Goal: Information Seeking & Learning: Learn about a topic

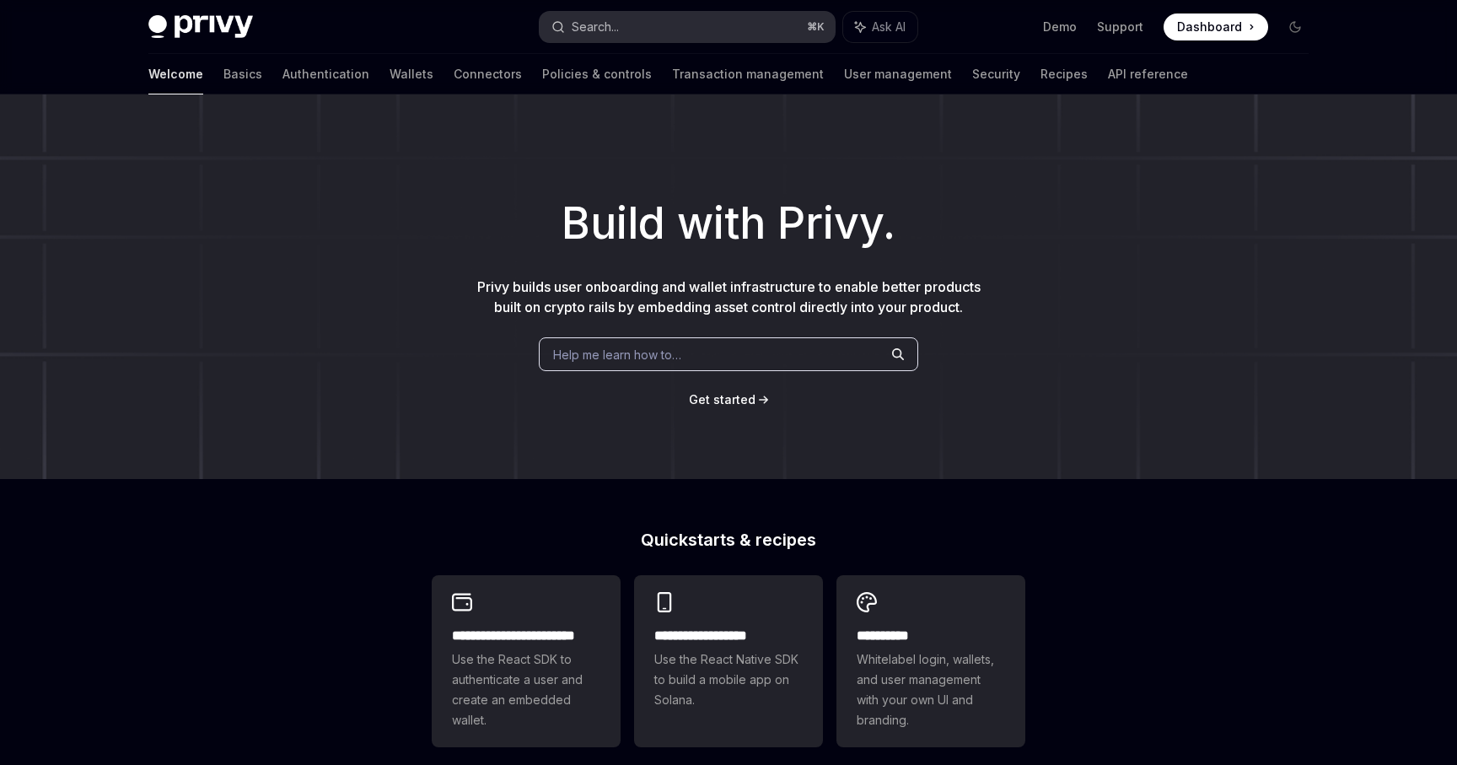
click at [658, 29] on button "Search... ⌘ K" at bounding box center [687, 27] width 295 height 30
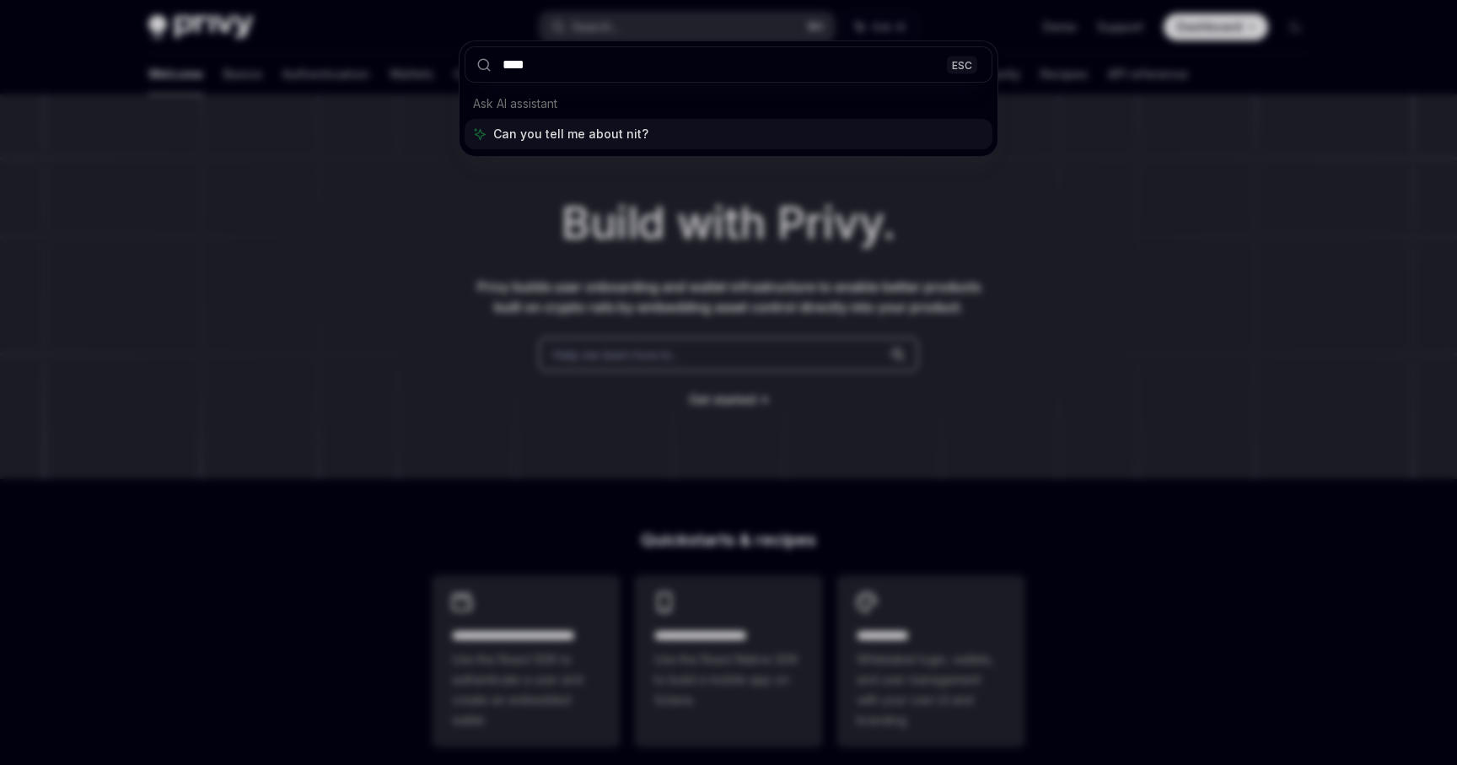
type input "*****"
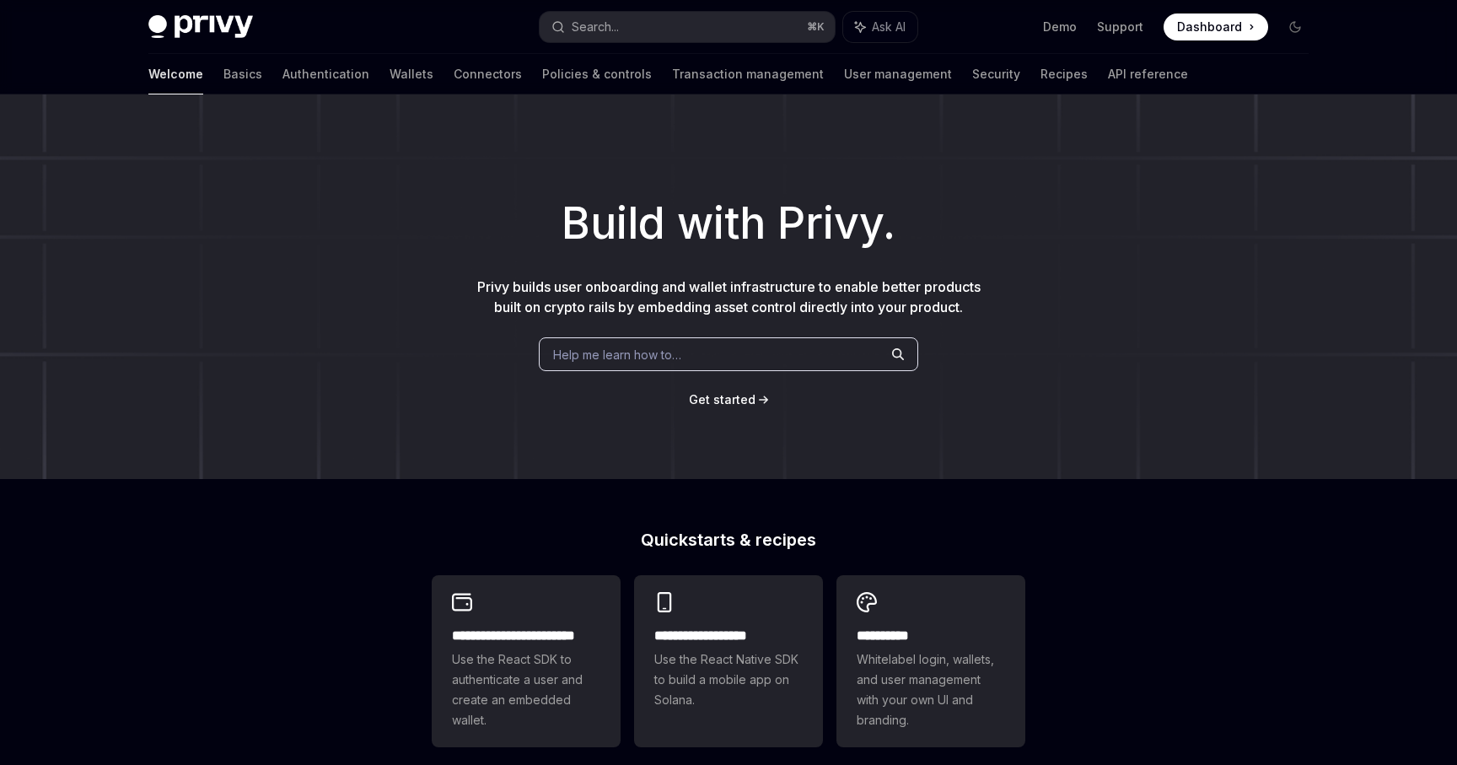
scroll to position [331, 0]
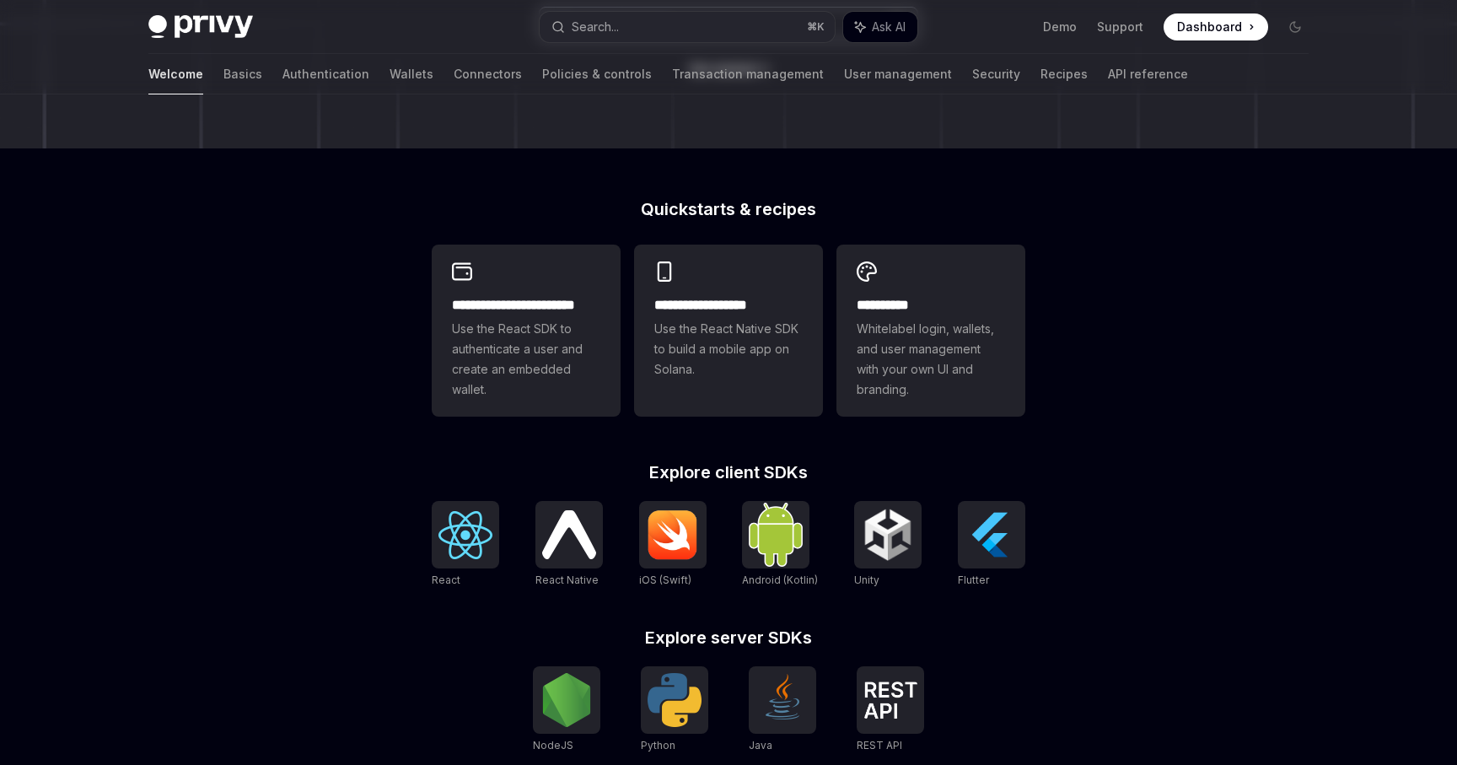
type textarea "*"
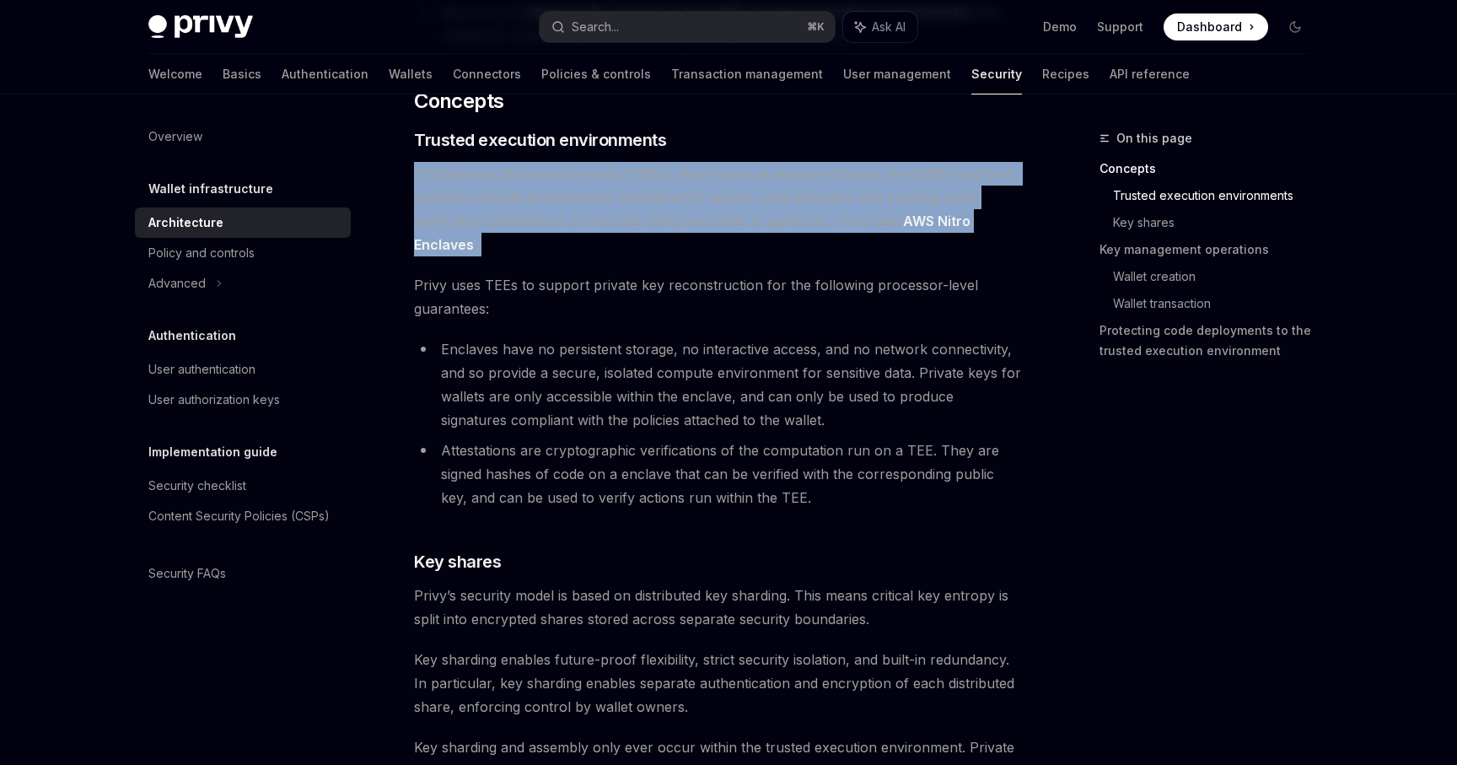
drag, startPoint x: 400, startPoint y: 171, endPoint x: 710, endPoint y: 271, distance: 325.0
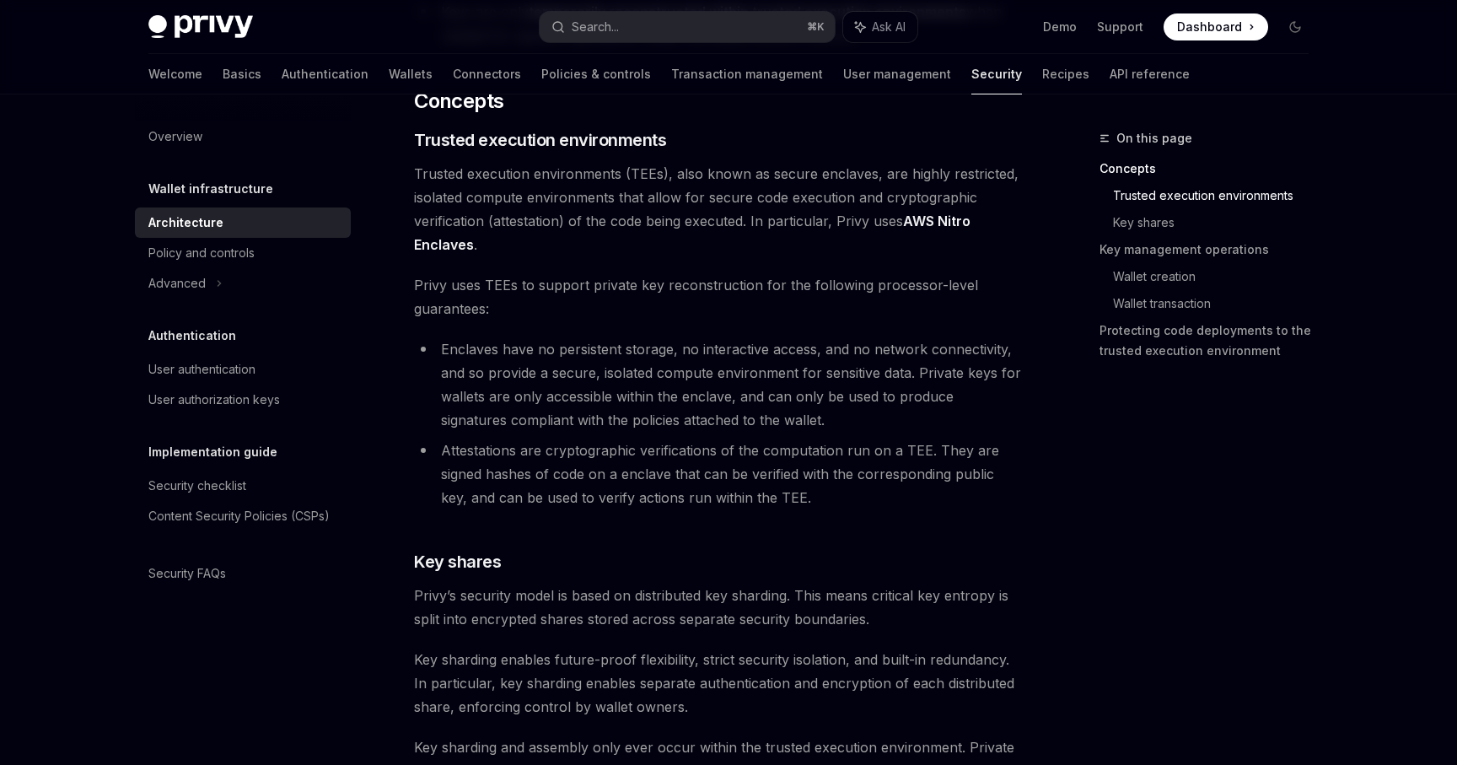
click at [519, 284] on span "Privy uses TEEs to support private key reconstruction for the following process…" at bounding box center [718, 296] width 608 height 47
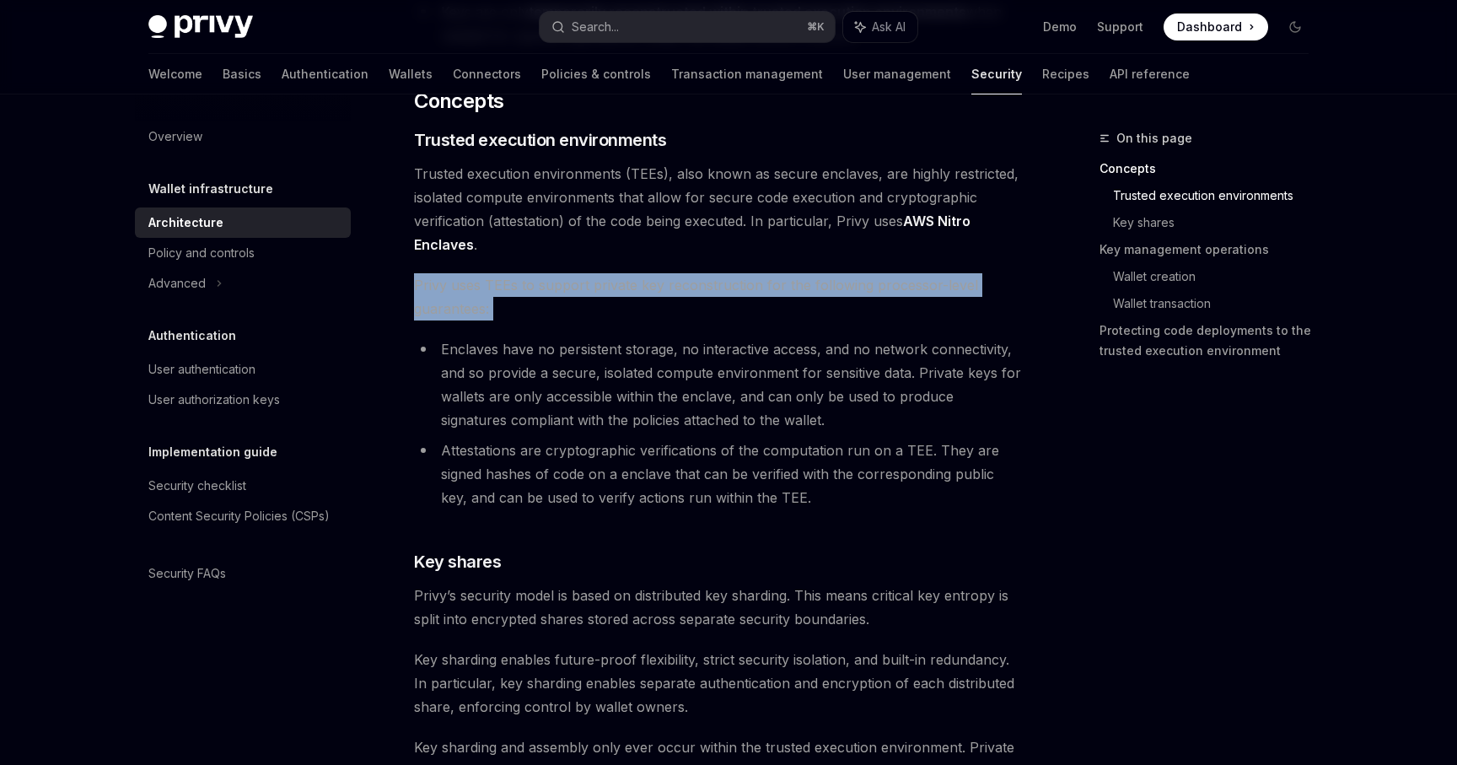
click at [519, 284] on span "Privy uses TEEs to support private key reconstruction for the following process…" at bounding box center [718, 296] width 608 height 47
click at [537, 312] on span "Privy uses TEEs to support private key reconstruction for the following process…" at bounding box center [718, 296] width 608 height 47
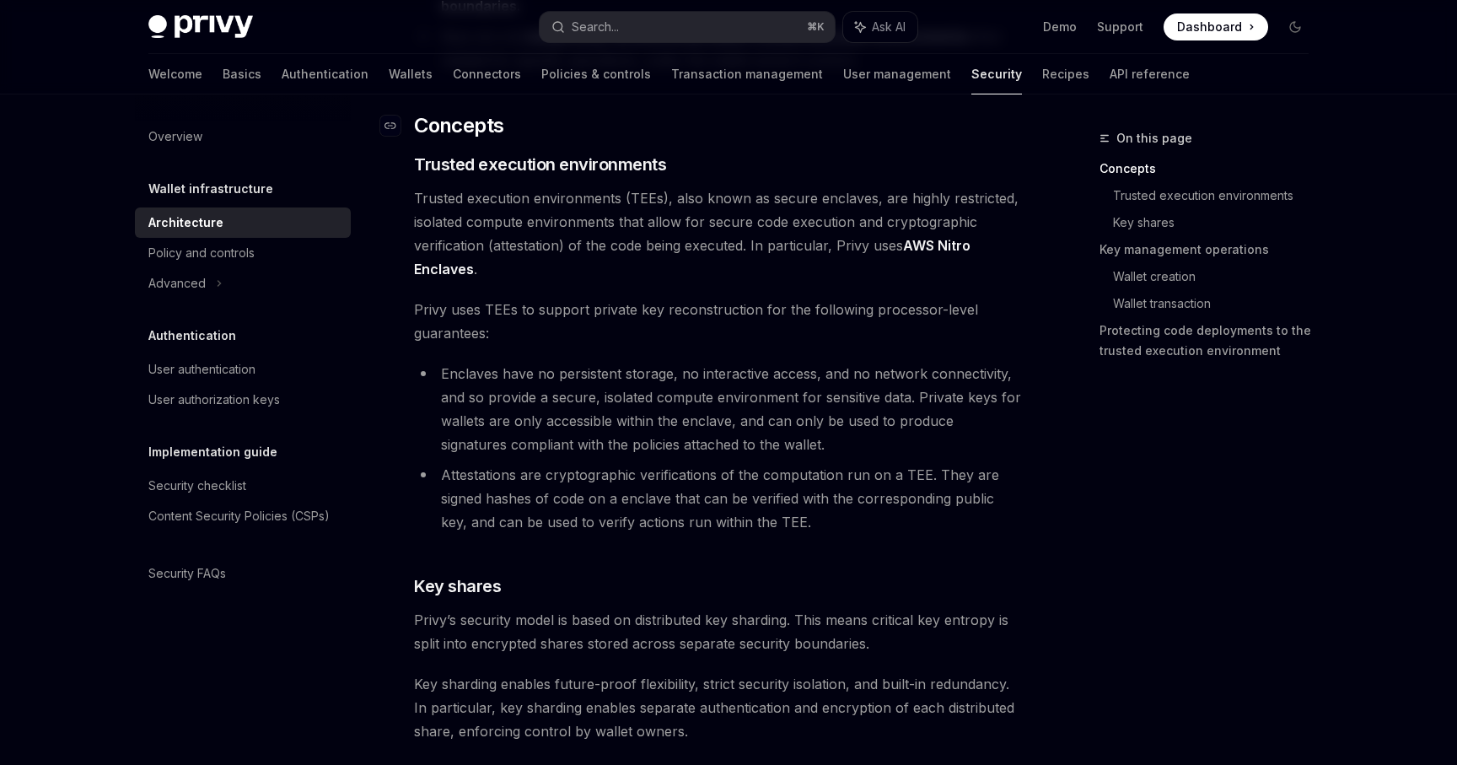
scroll to position [307, 0]
click at [558, 312] on span "Privy uses TEEs to support private key reconstruction for the following process…" at bounding box center [718, 320] width 608 height 47
click at [557, 312] on span "Privy uses TEEs to support private key reconstruction for the following process…" at bounding box center [718, 320] width 608 height 47
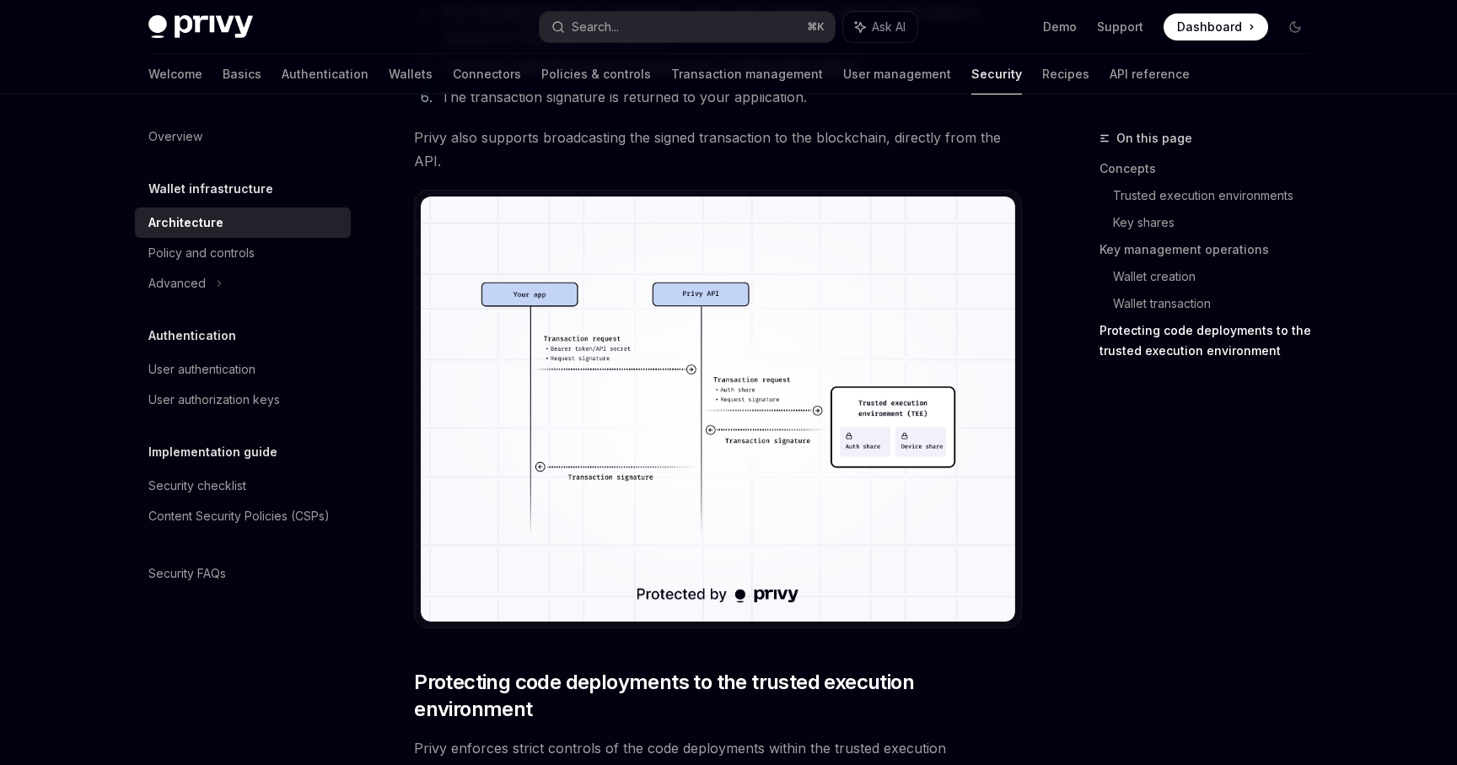
scroll to position [3481, 0]
